Goal: Information Seeking & Learning: Compare options

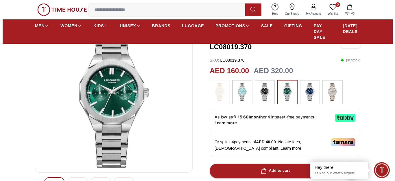
scroll to position [58, 0]
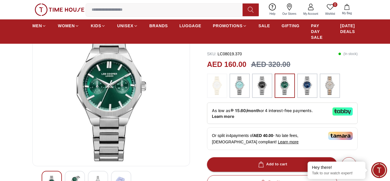
click at [149, 101] on img at bounding box center [111, 91] width 148 height 139
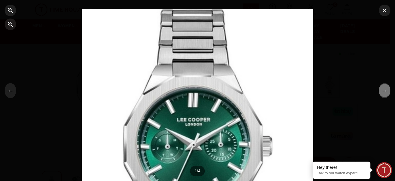
click at [387, 92] on button "→" at bounding box center [385, 90] width 12 height 15
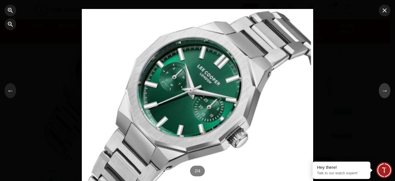
click at [386, 92] on button "→" at bounding box center [385, 90] width 12 height 15
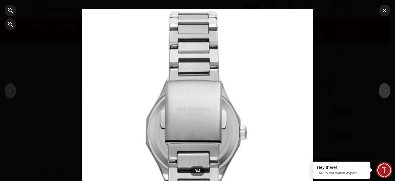
click at [386, 92] on button "→" at bounding box center [385, 90] width 12 height 15
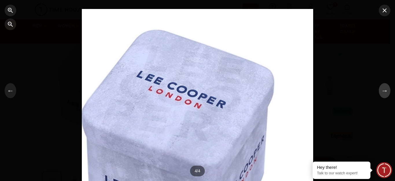
click at [386, 92] on button "→" at bounding box center [385, 90] width 12 height 15
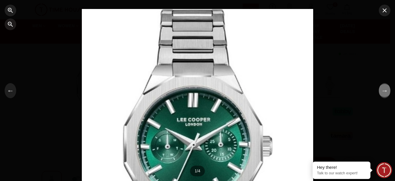
click at [386, 92] on button "→" at bounding box center [385, 90] width 12 height 15
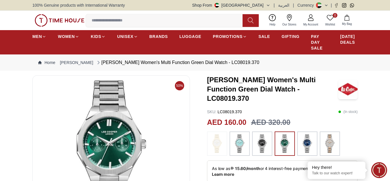
click at [263, 141] on img at bounding box center [262, 143] width 14 height 18
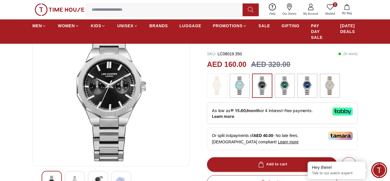
scroll to position [29, 0]
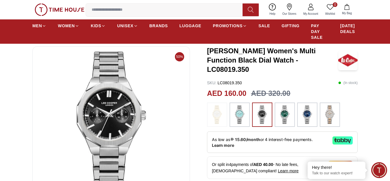
click at [235, 111] on img at bounding box center [239, 114] width 14 height 18
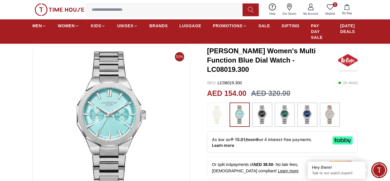
click at [308, 105] on img at bounding box center [307, 114] width 14 height 18
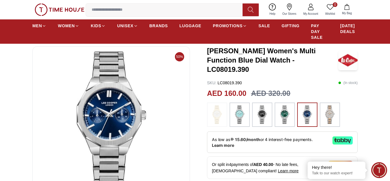
click at [323, 117] on div at bounding box center [330, 114] width 20 height 24
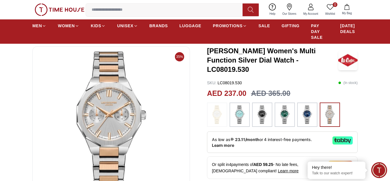
click at [311, 114] on img at bounding box center [307, 114] width 14 height 18
